Goal: Information Seeking & Learning: Learn about a topic

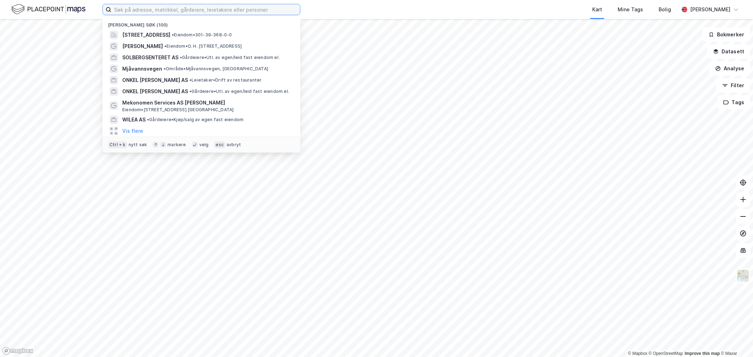
click at [120, 8] on input at bounding box center [205, 9] width 189 height 11
paste input "Sundfaret 14"
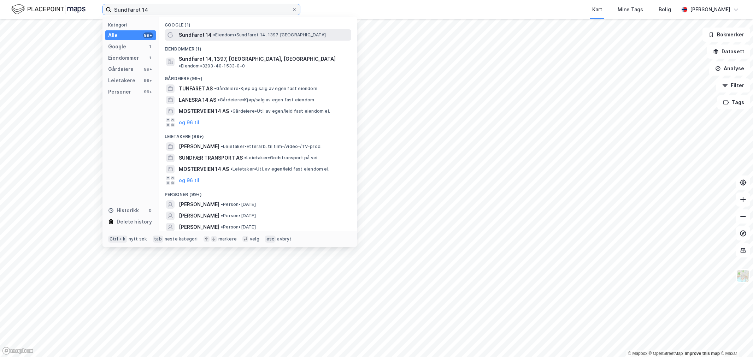
type input "Sundfaret 14"
click at [182, 31] on span "Sundfaret 14" at bounding box center [195, 35] width 33 height 8
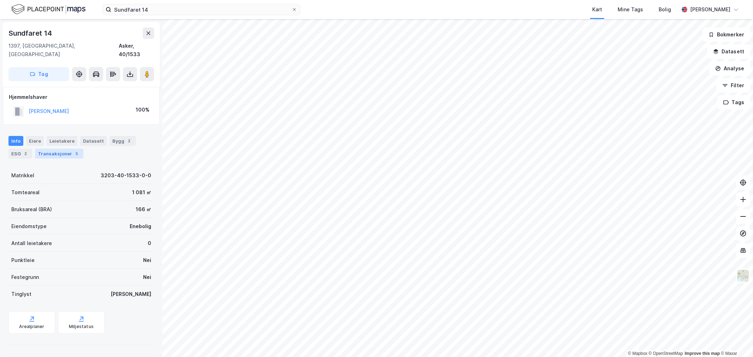
click at [77, 150] on div "5" at bounding box center [76, 153] width 7 height 7
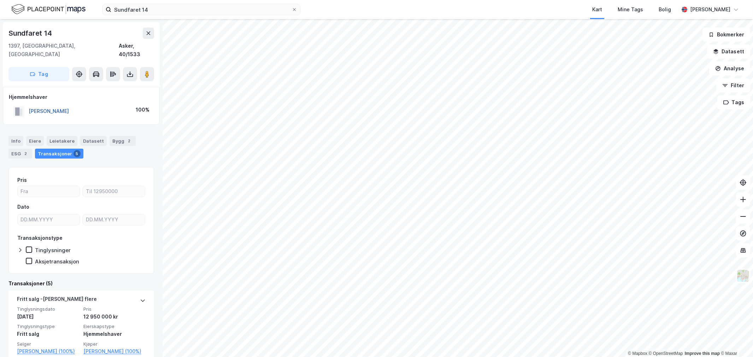
click at [0, 0] on button "[PERSON_NAME]" at bounding box center [0, 0] width 0 height 0
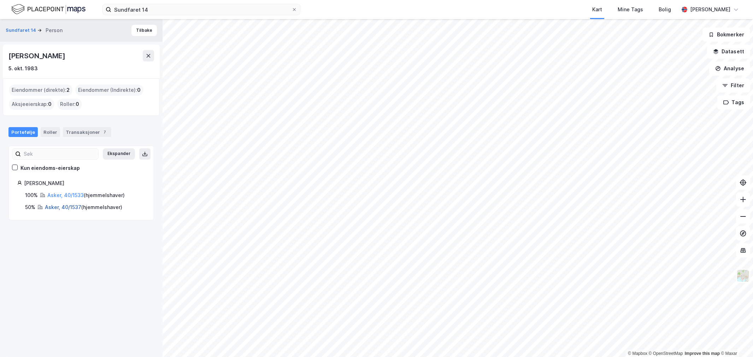
click at [61, 206] on link "Asker, 40/1537" at bounding box center [63, 207] width 36 height 6
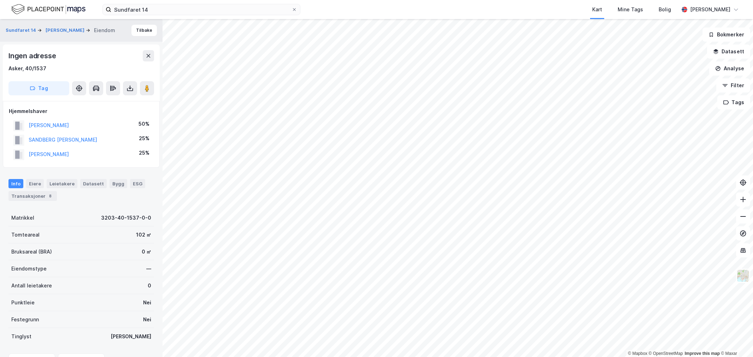
scroll to position [0, 0]
click at [131, 31] on button "Tilbake" at bounding box center [143, 29] width 25 height 11
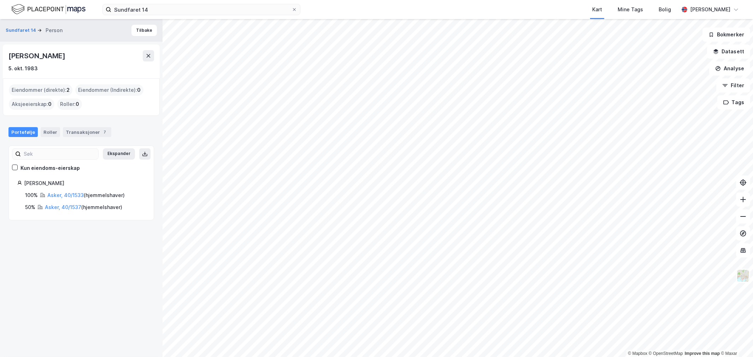
click at [66, 57] on div "[PERSON_NAME]" at bounding box center [37, 55] width 58 height 11
